Goal: Task Accomplishment & Management: Manage account settings

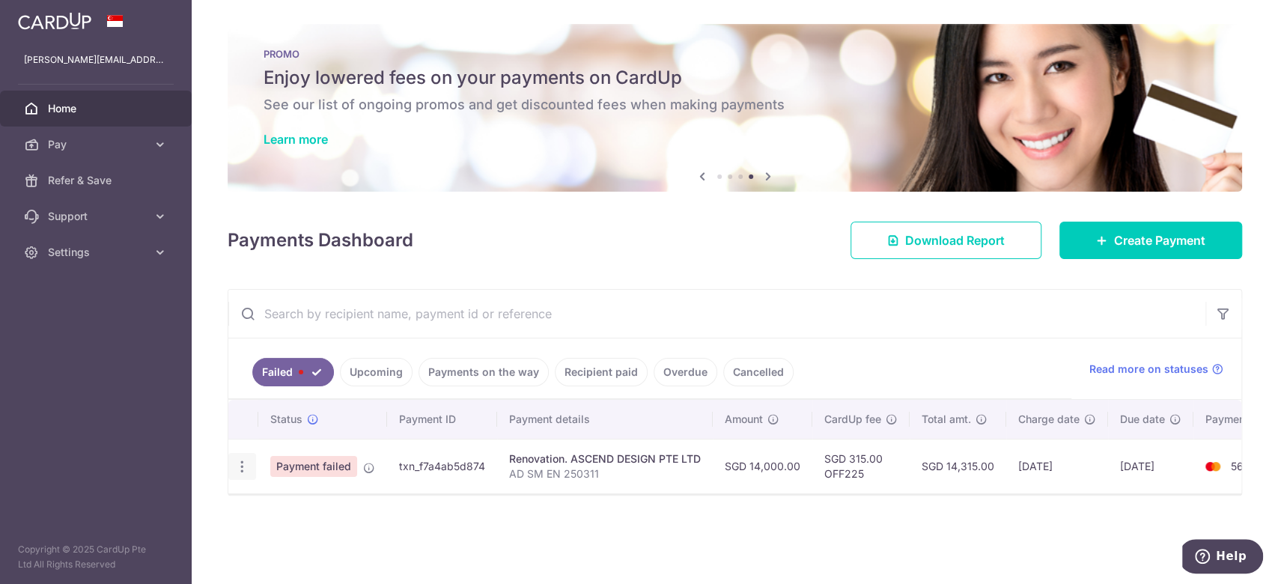
click at [242, 468] on icon "button" at bounding box center [242, 467] width 16 height 16
click at [269, 513] on link "Update payment" at bounding box center [307, 507] width 156 height 36
radio input "true"
type input "14,000.00"
type input "AD SM EN 250311"
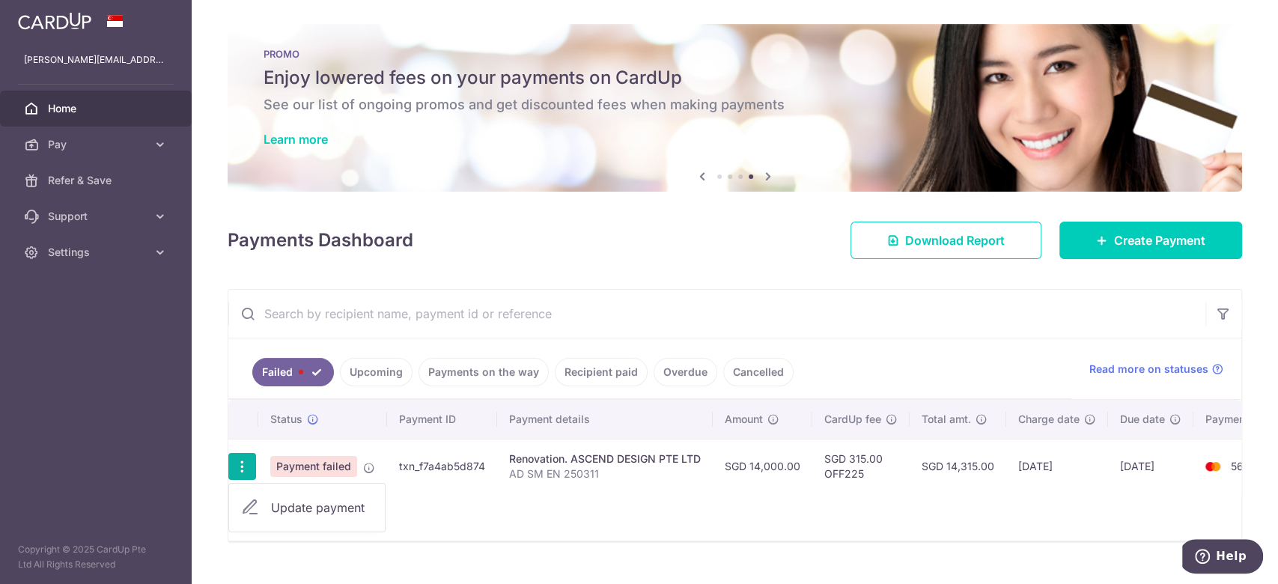
type input "down payment stage 4 - 25%"
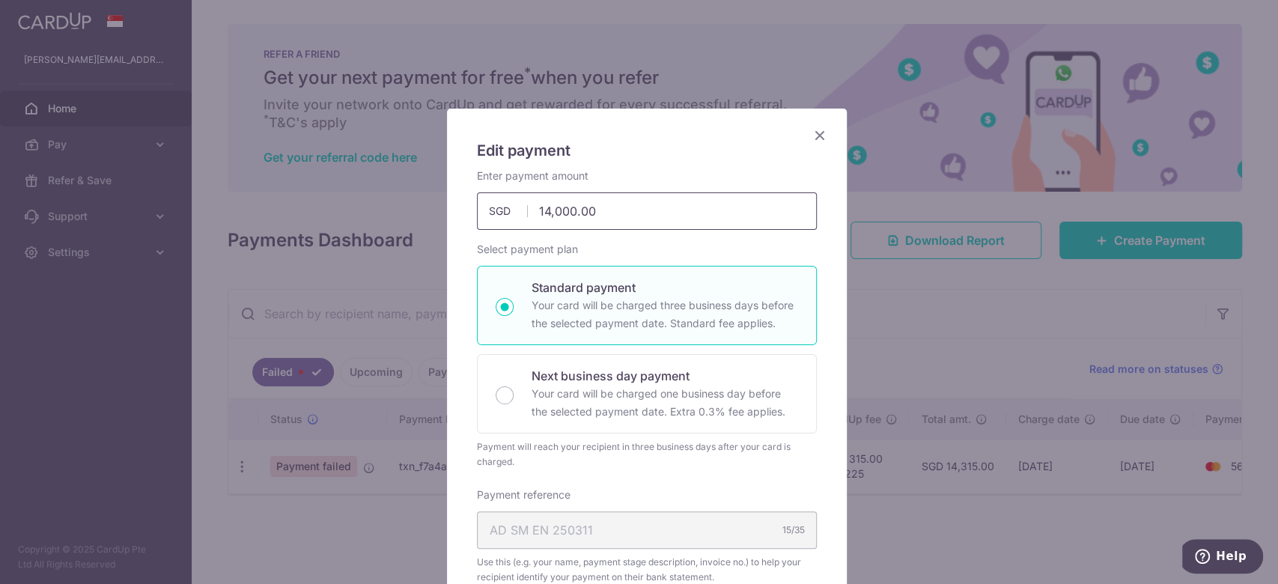
click at [544, 213] on input "14,000.00" at bounding box center [647, 210] width 340 height 37
click at [697, 260] on div "Select payment plan Standard payment Your card will be charged three business d…" at bounding box center [647, 356] width 340 height 228
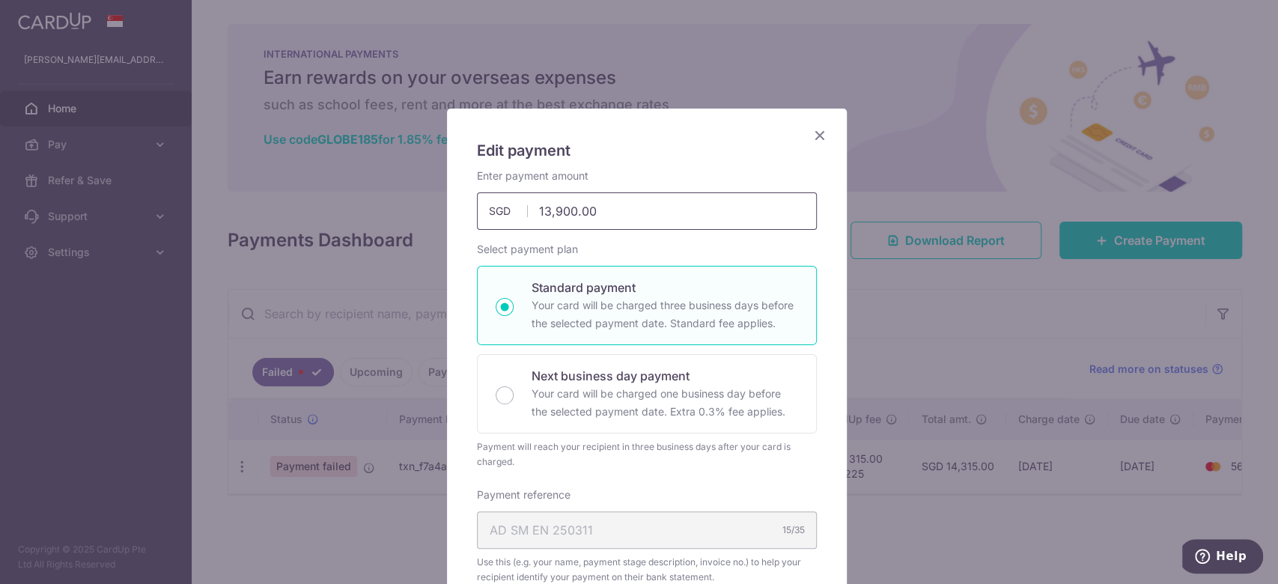
click at [554, 196] on input "13,900.00" at bounding box center [647, 210] width 340 height 37
type input "13,800.00"
click at [594, 240] on div "Enter payment amount 13,800.00 13800.00 SGD To change the payment amount, pleas…" at bounding box center [647, 564] width 340 height 792
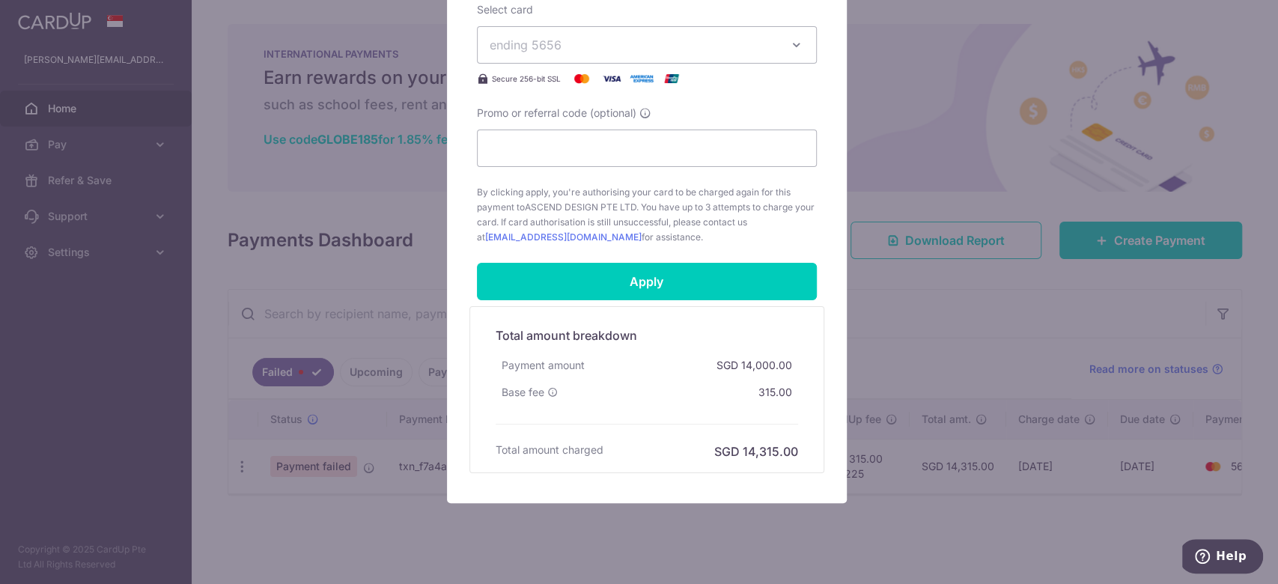
scroll to position [742, 0]
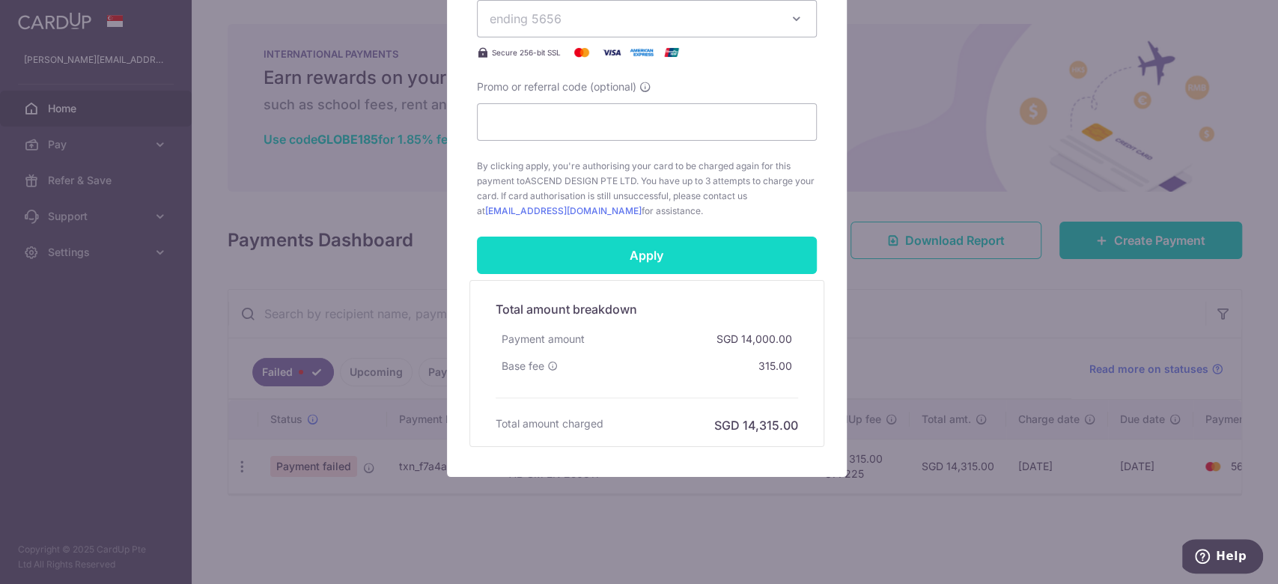
click at [626, 248] on input "Apply" at bounding box center [647, 255] width 340 height 37
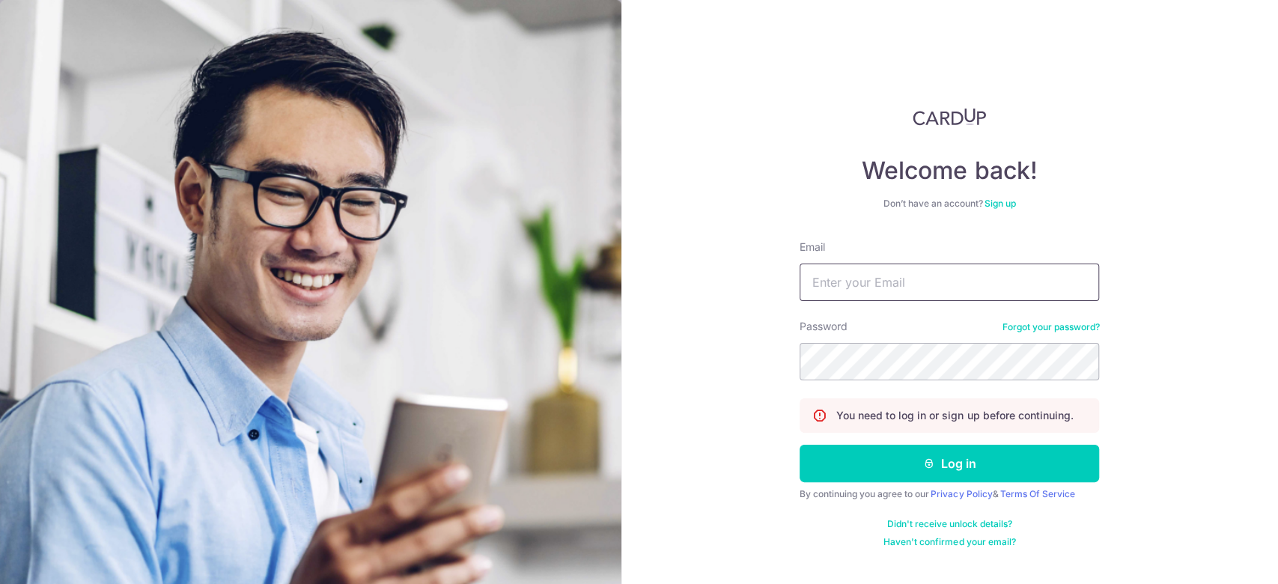
type input "[PERSON_NAME][EMAIL_ADDRESS][DOMAIN_NAME]"
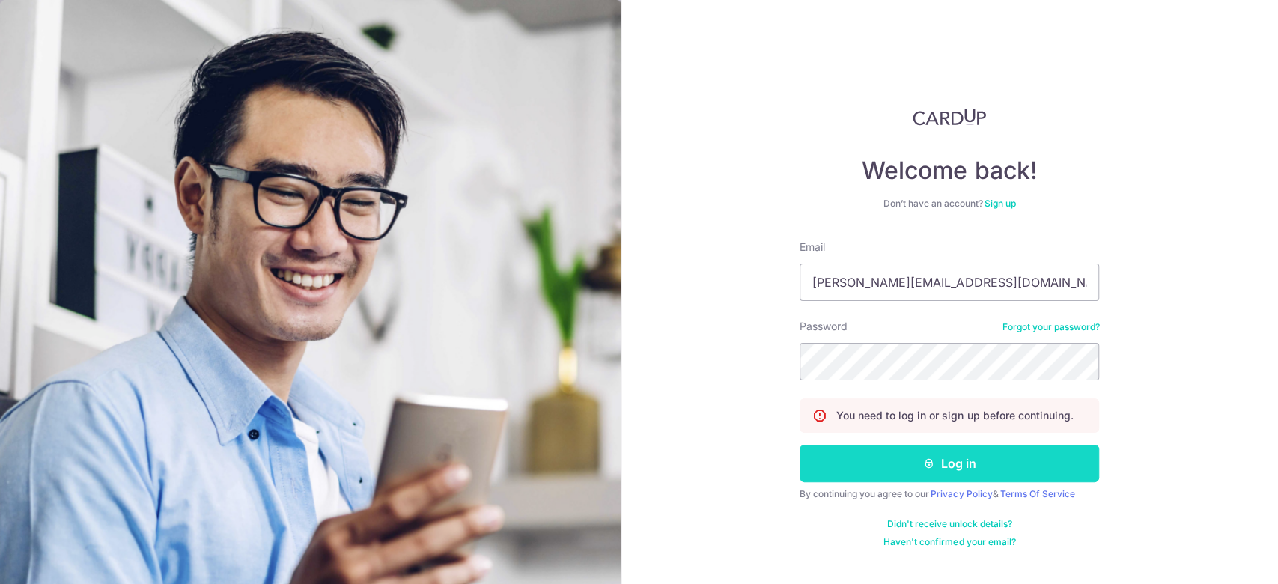
drag, startPoint x: 0, startPoint y: 0, endPoint x: 909, endPoint y: 459, distance: 1017.9
click at [909, 459] on button "Log in" at bounding box center [948, 463] width 299 height 37
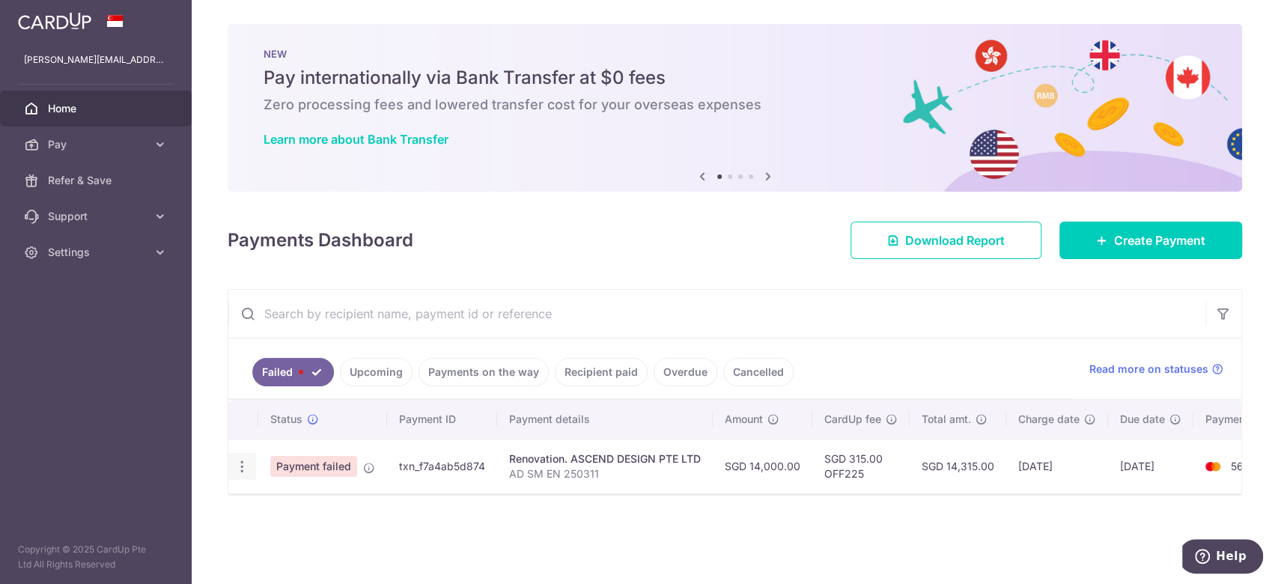
click at [250, 475] on div "Update payment" at bounding box center [242, 467] width 28 height 28
click at [242, 464] on icon "button" at bounding box center [242, 467] width 16 height 16
click at [290, 524] on link "Update payment" at bounding box center [307, 507] width 156 height 36
radio input "true"
type input "14,000.00"
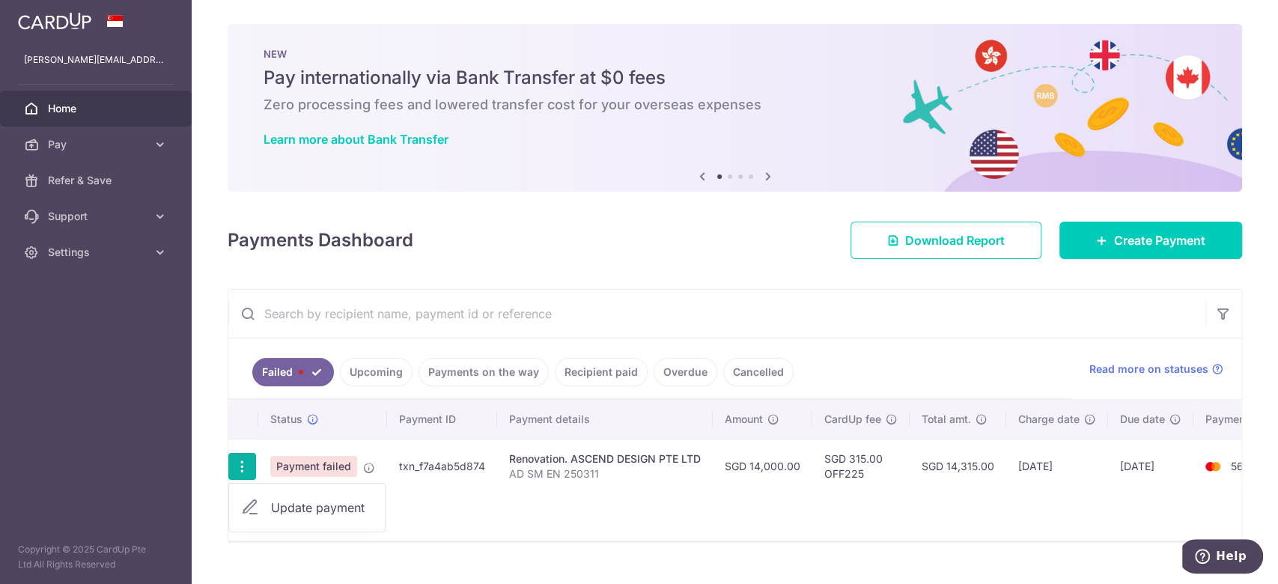
type input "AD SM EN 250311"
type input "down payment stage 4 - 25%"
type input "OFF225"
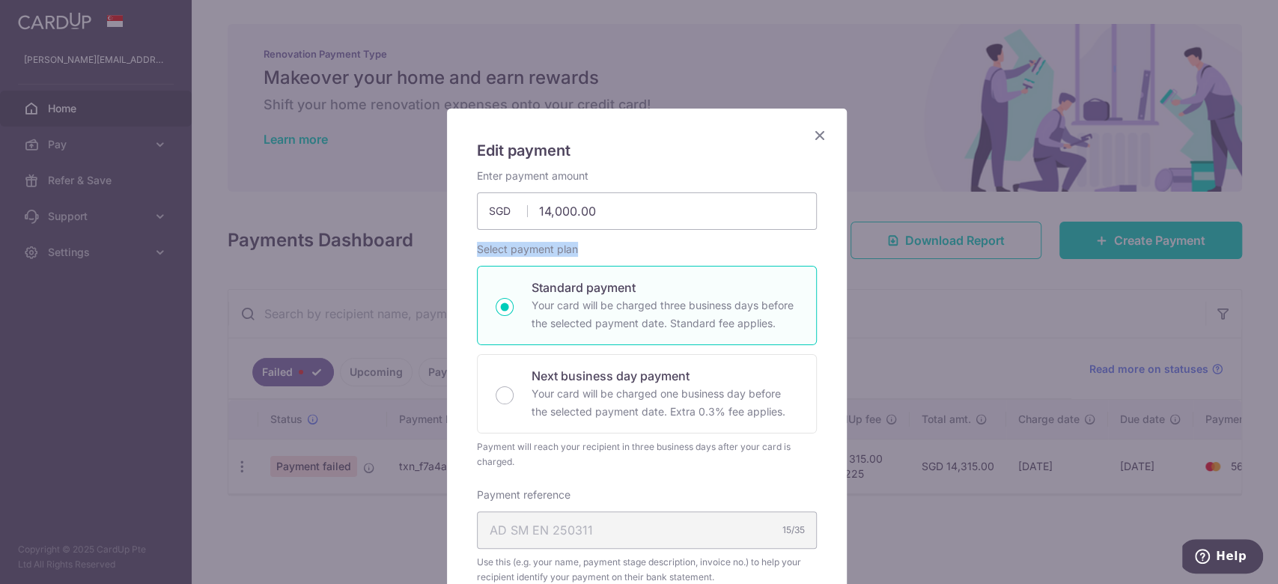
drag, startPoint x: 519, startPoint y: 210, endPoint x: 842, endPoint y: 250, distance: 325.8
click at [842, 250] on div "Edit payment By clicking apply, you will make changes to all payments to ASCEND…" at bounding box center [639, 292] width 1278 height 584
click at [664, 219] on input "14,000.00" at bounding box center [647, 210] width 340 height 37
drag, startPoint x: 667, startPoint y: 226, endPoint x: 248, endPoint y: 226, distance: 419.1
click at [248, 226] on div "Edit payment By clicking apply, you will make changes to all payments to ASCEND…" at bounding box center [639, 292] width 1278 height 584
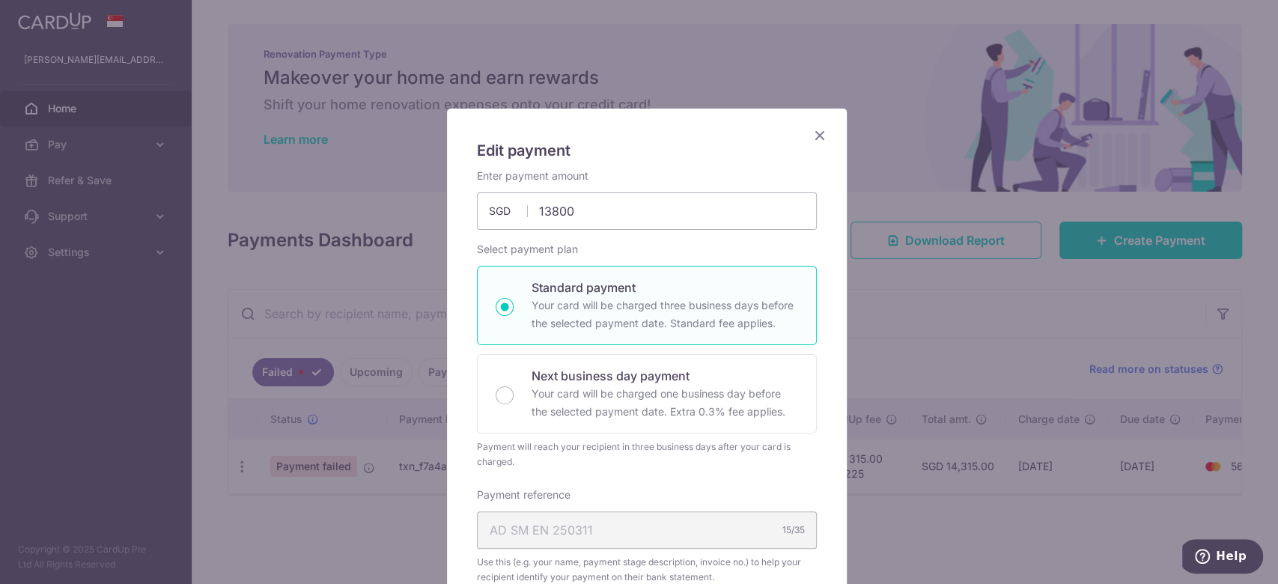
type input "13,800.00"
click at [531, 244] on label "Select payment plan" at bounding box center [527, 249] width 101 height 15
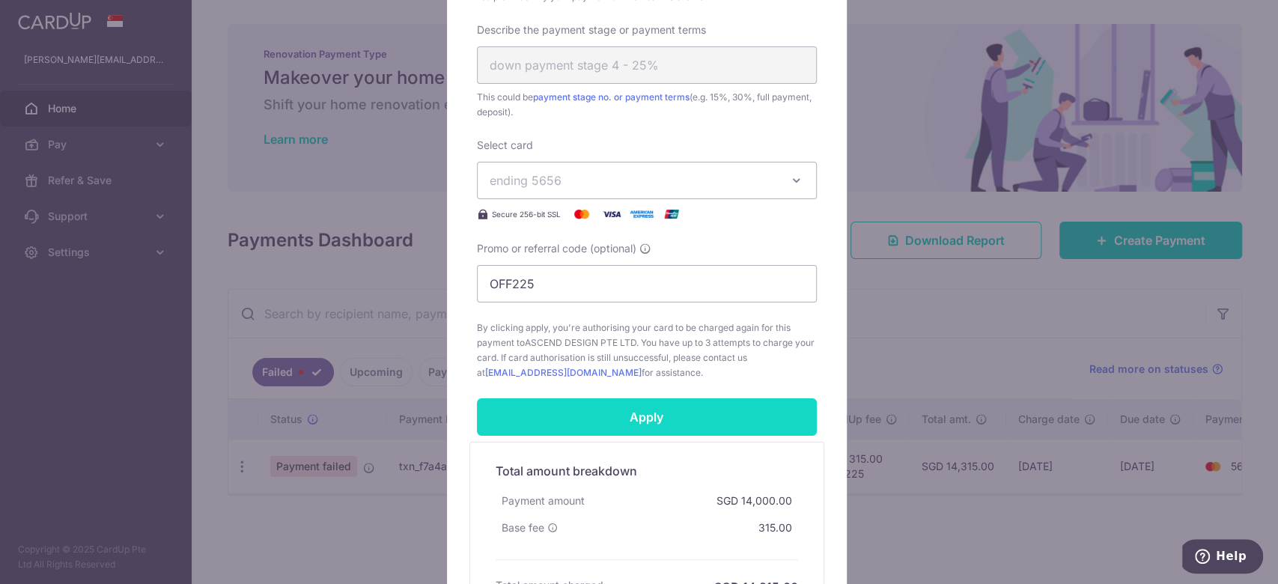
scroll to position [698, 0]
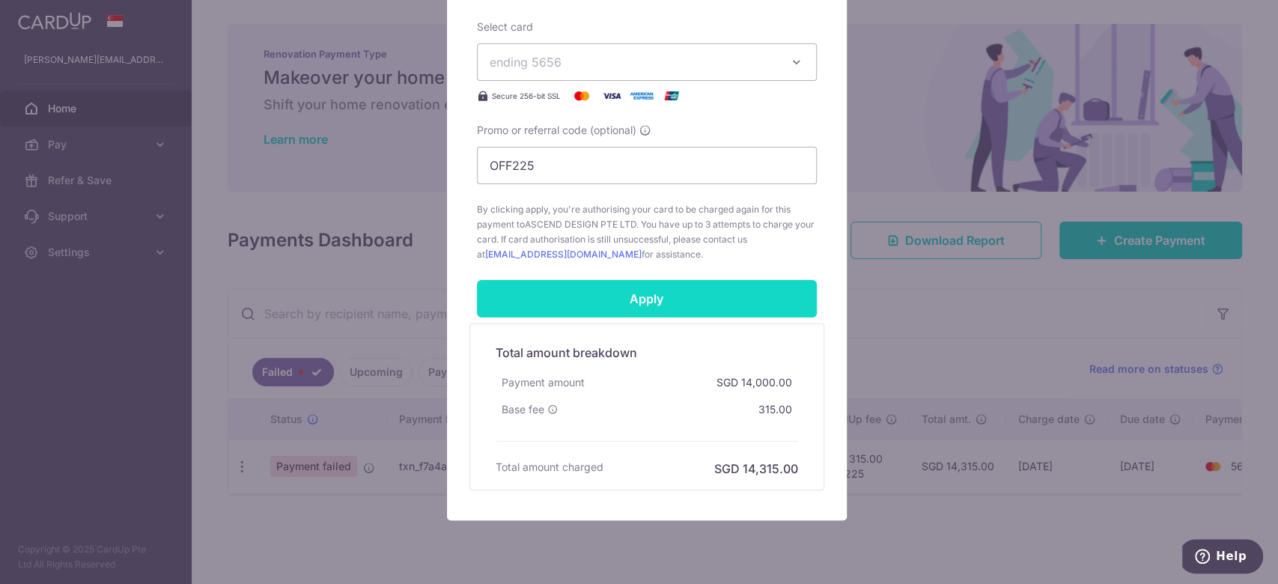
click at [619, 301] on input "Apply" at bounding box center [647, 298] width 340 height 37
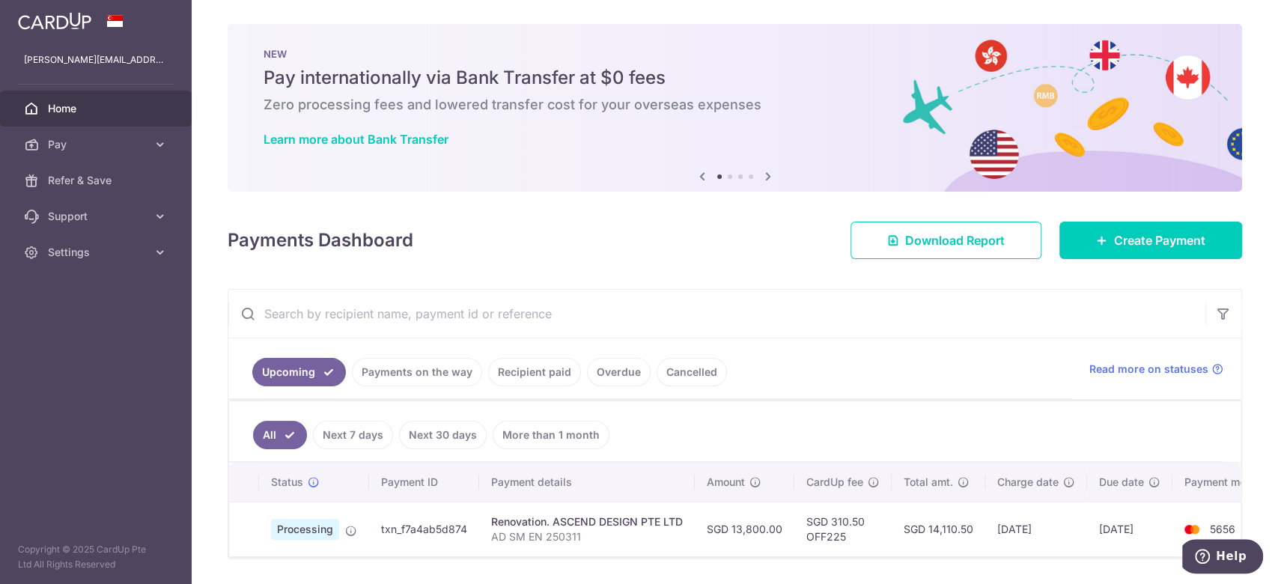
scroll to position [54, 0]
